Goal: Information Seeking & Learning: Learn about a topic

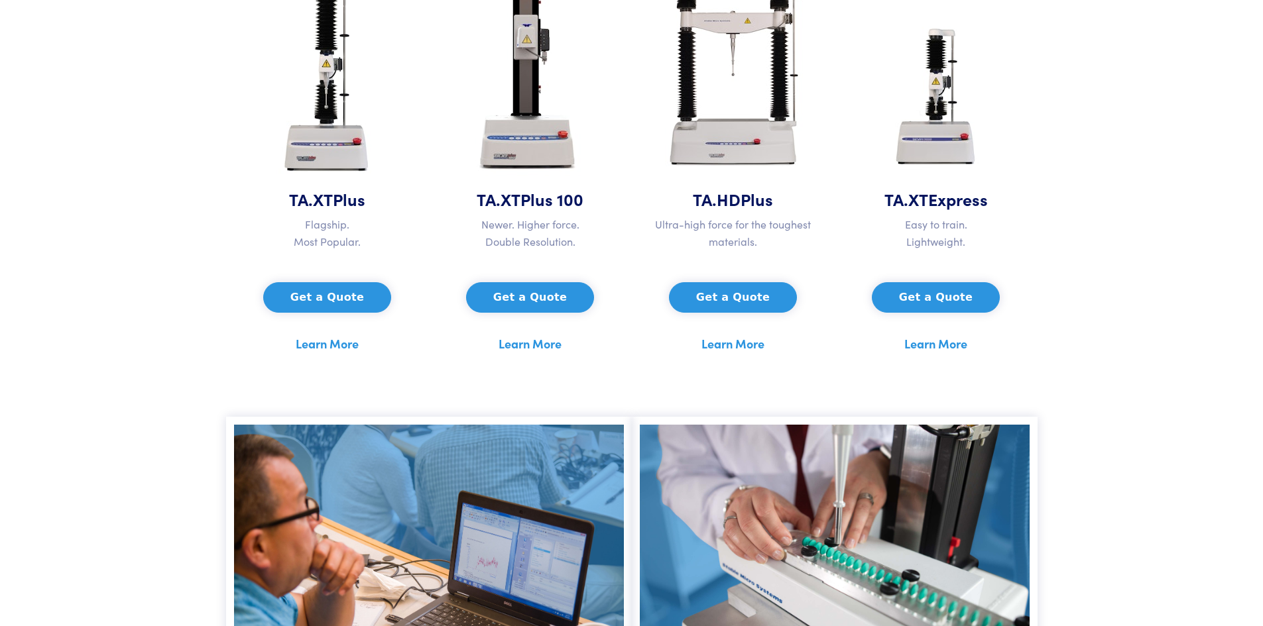
scroll to position [530, 0]
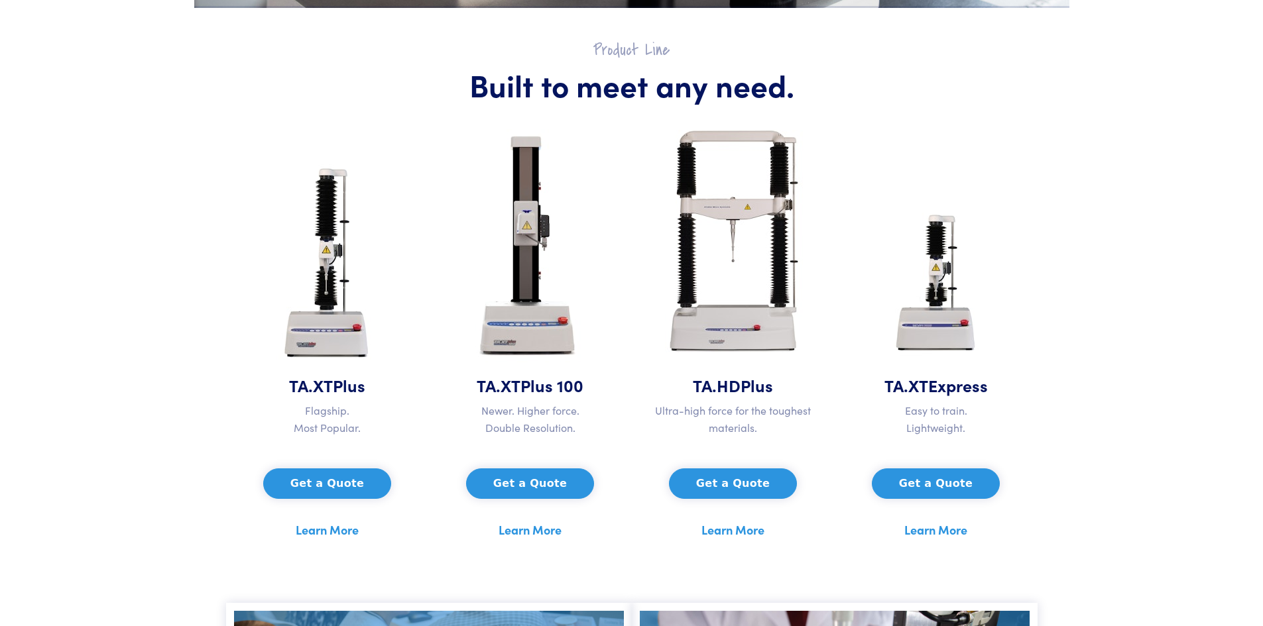
click at [530, 531] on link "Learn More" at bounding box center [529, 530] width 63 height 20
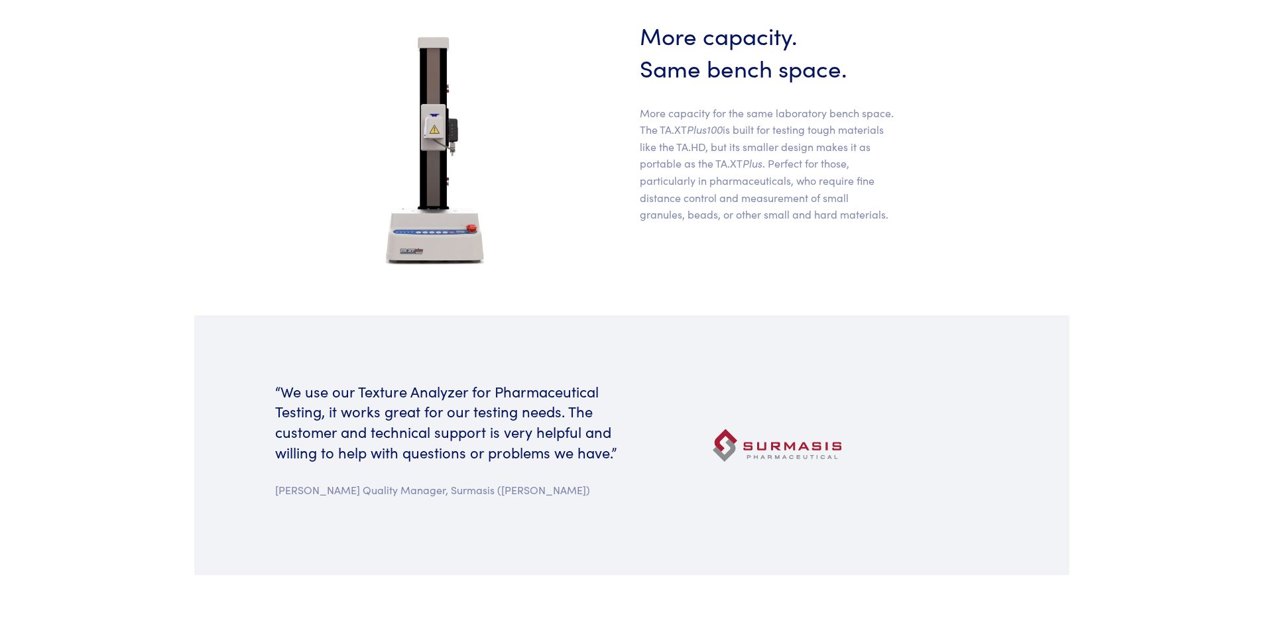
scroll to position [331, 0]
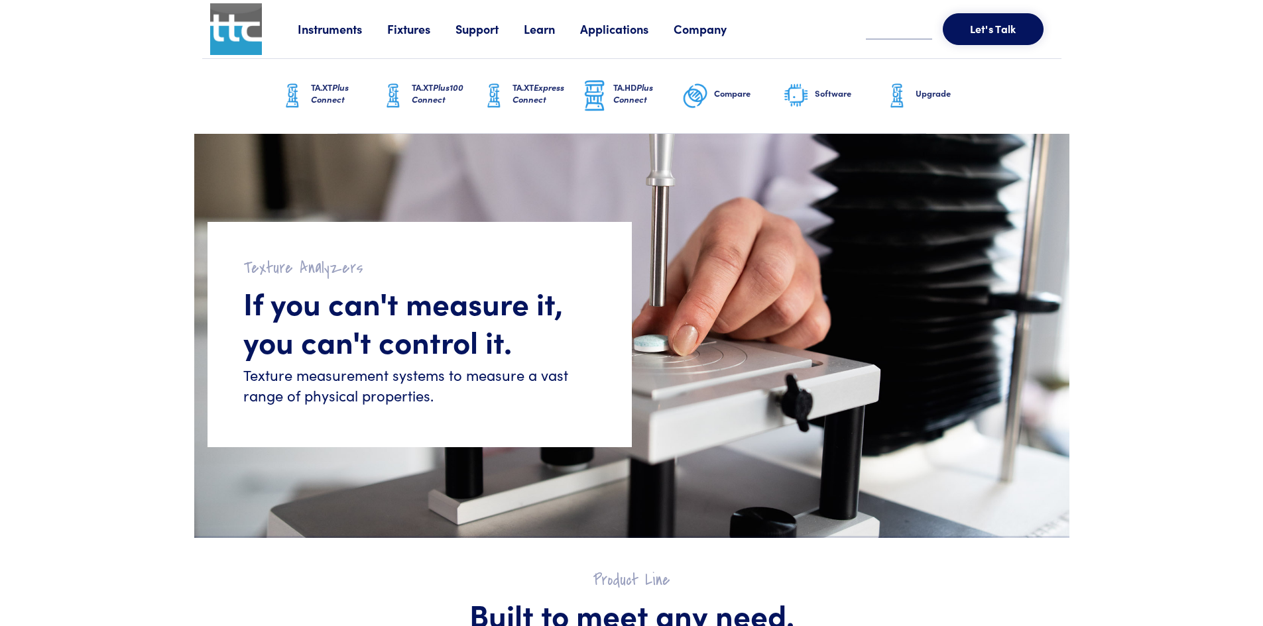
scroll to position [530, 0]
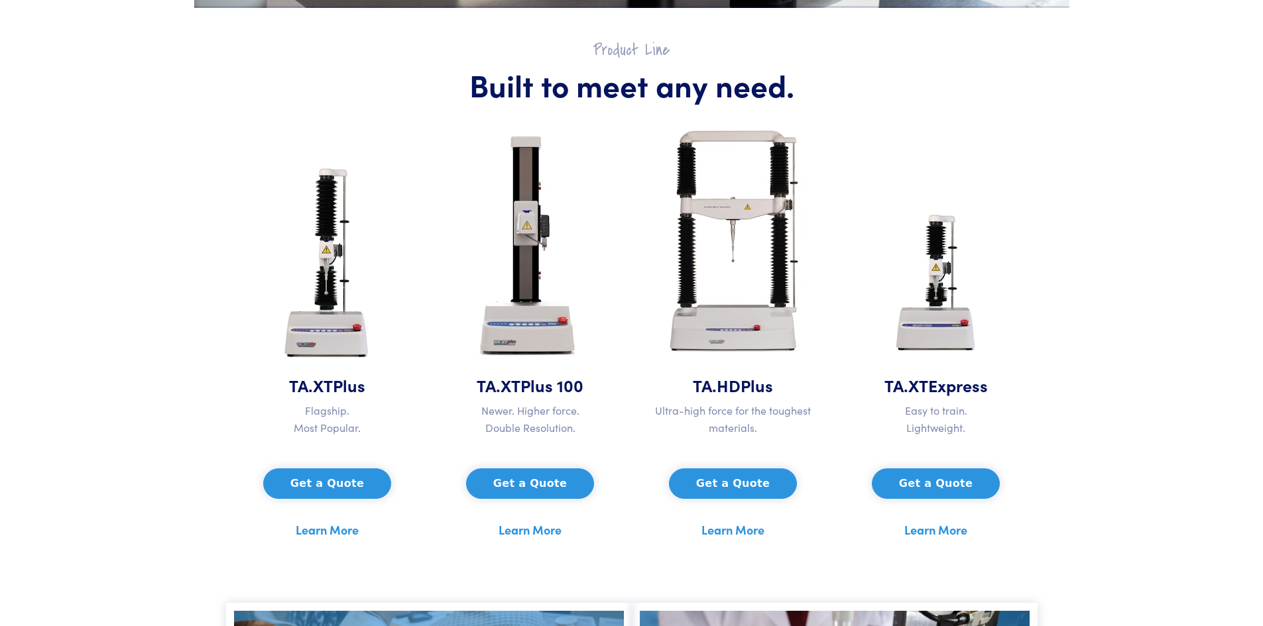
click at [337, 530] on link "Learn More" at bounding box center [327, 530] width 63 height 20
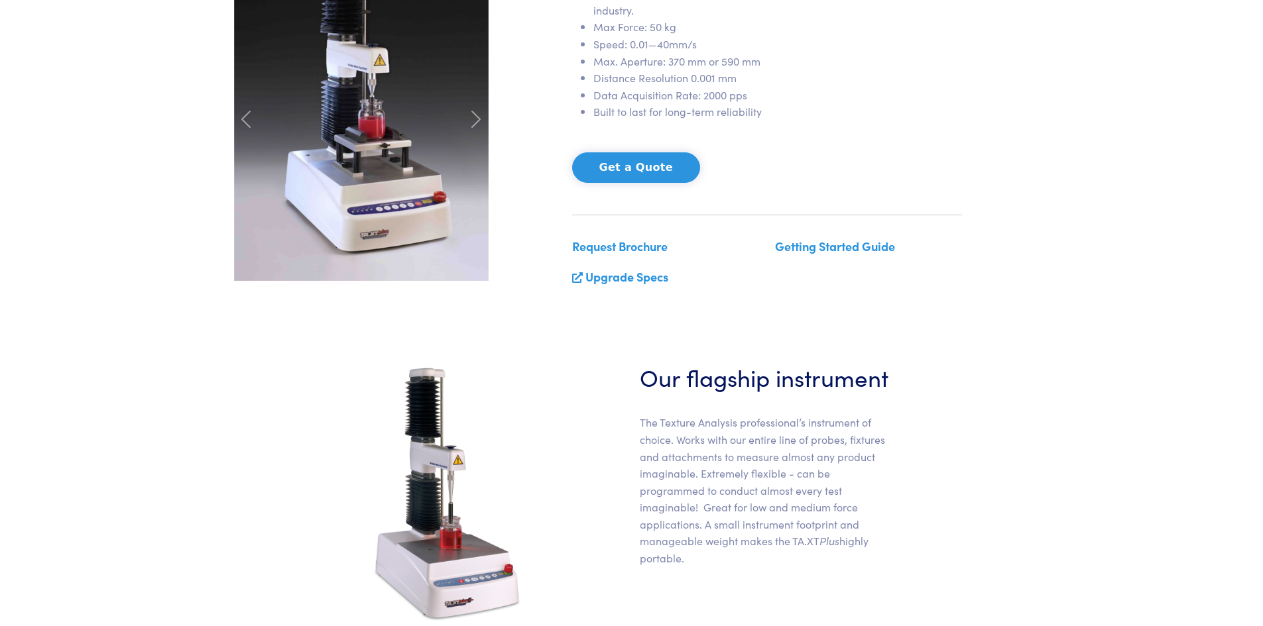
scroll to position [331, 0]
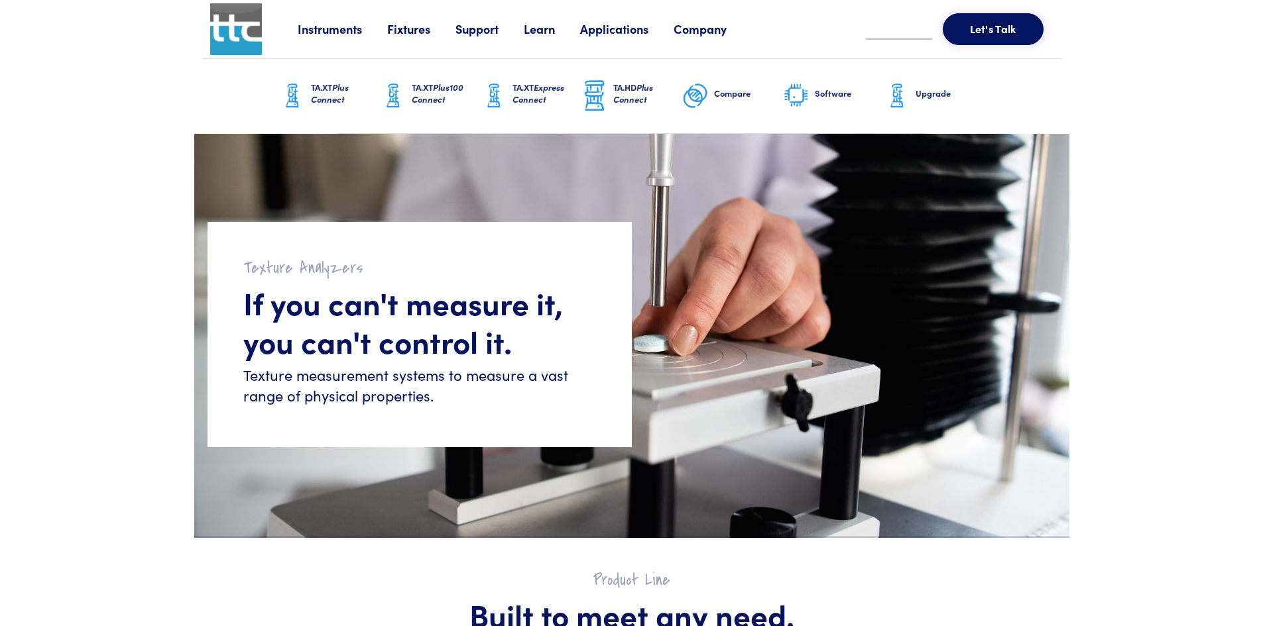
scroll to position [530, 0]
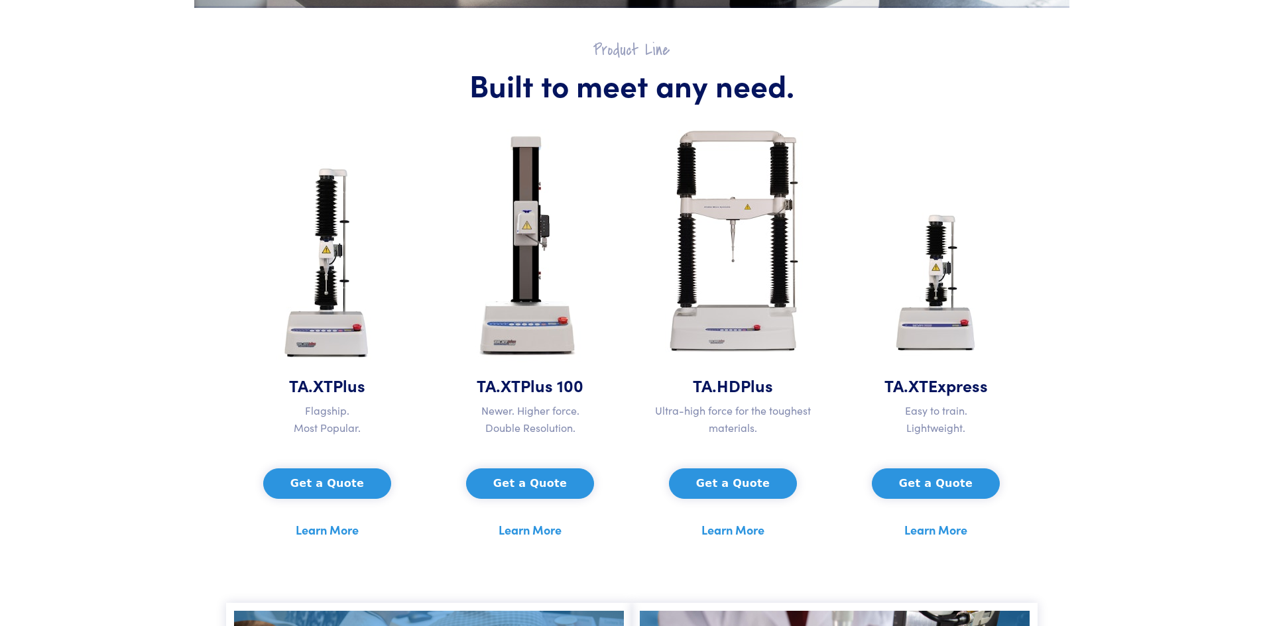
click at [752, 531] on link "Learn More" at bounding box center [732, 530] width 63 height 20
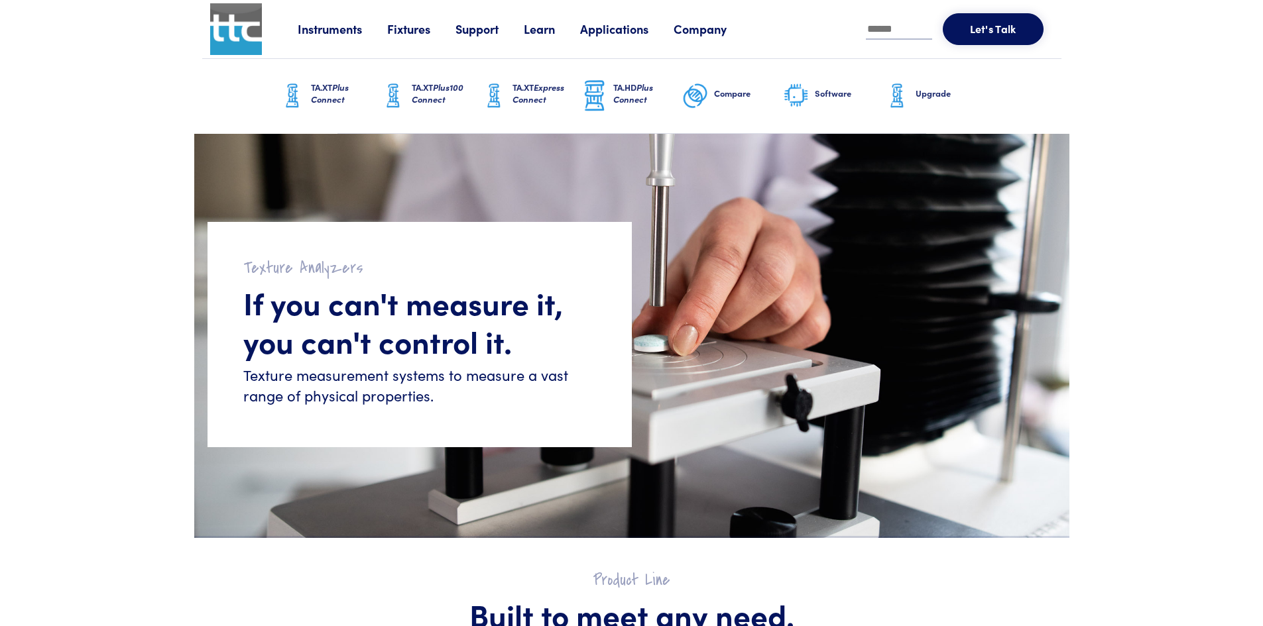
scroll to position [530, 0]
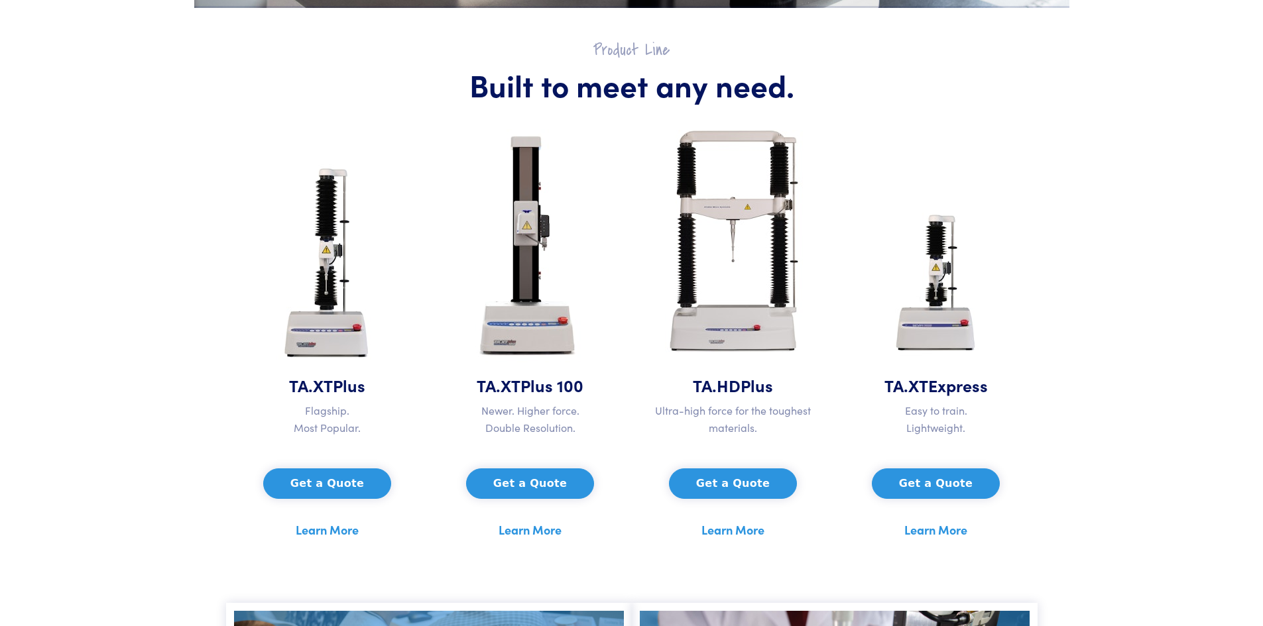
click at [946, 529] on link "Learn More" at bounding box center [935, 530] width 63 height 20
